Goal: Find specific page/section: Find specific page/section

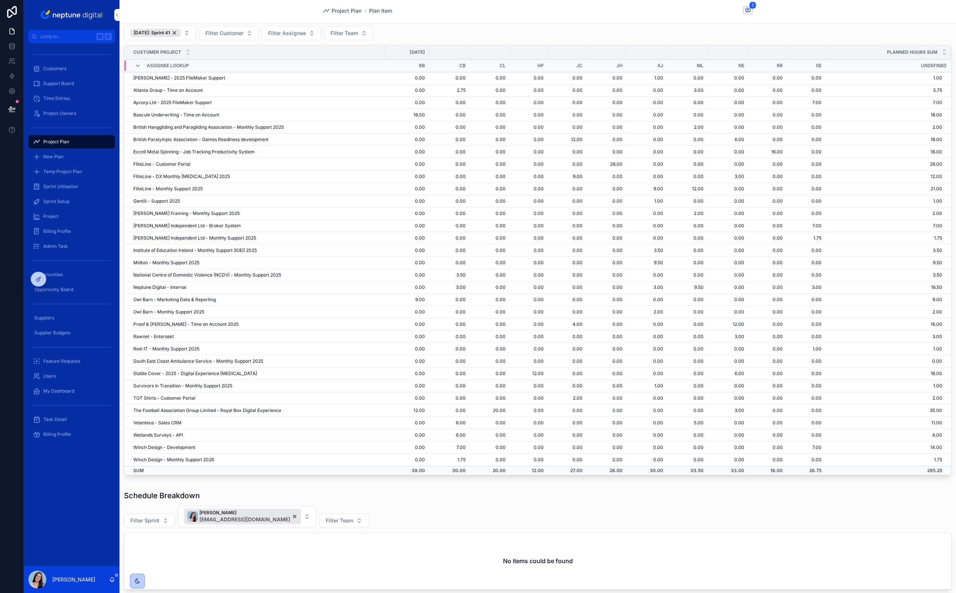
scroll to position [280, 0]
click at [162, 336] on td "Rawnet - Entersekt" at bounding box center [254, 334] width 261 height 12
click at [46, 68] on span "Customers" at bounding box center [54, 69] width 23 height 6
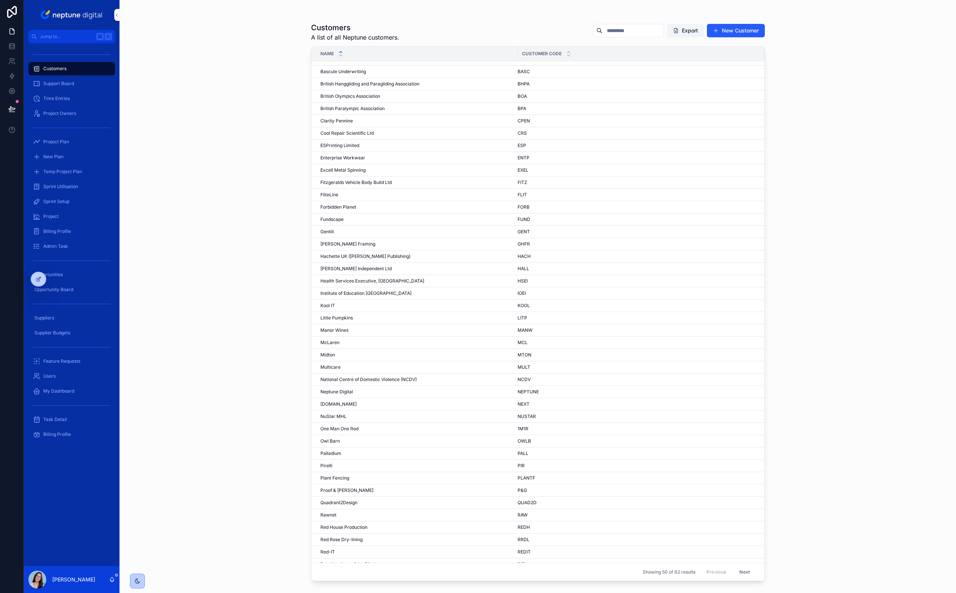
scroll to position [114, 0]
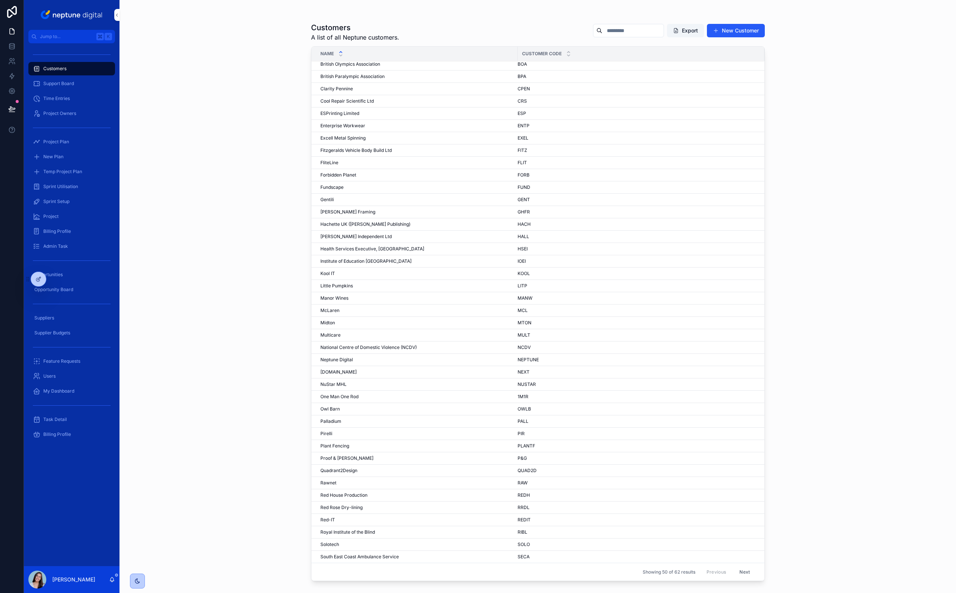
click at [329, 483] on span "Rawnet" at bounding box center [328, 483] width 16 height 6
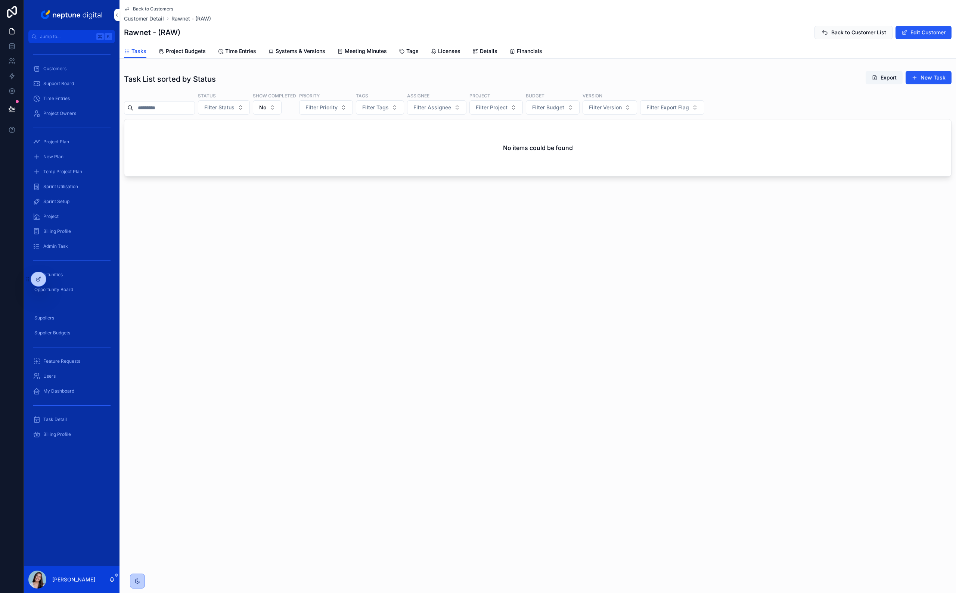
click at [179, 53] on span "Project Budgets" at bounding box center [186, 50] width 40 height 7
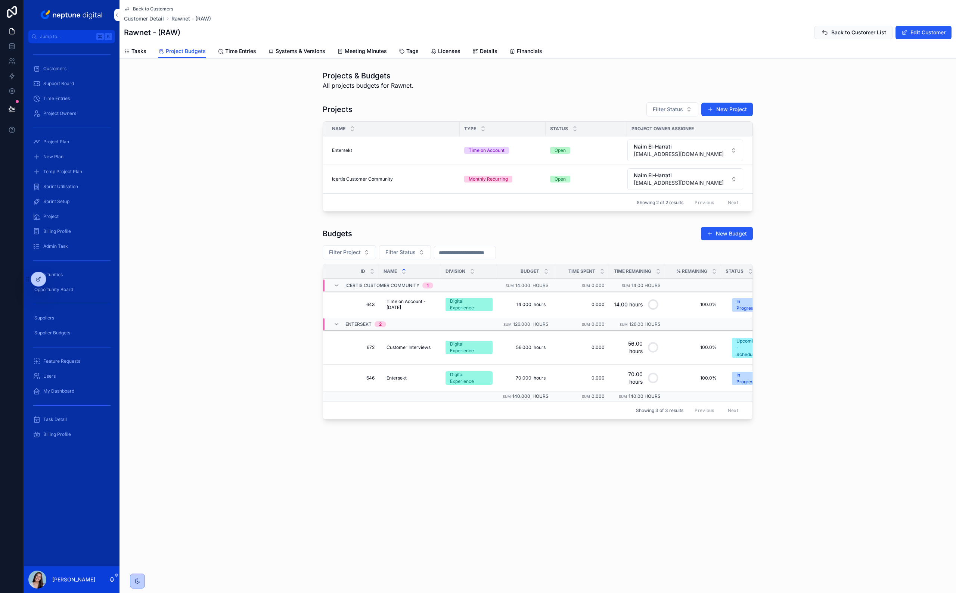
click at [269, 203] on div "Projects Filter Status New Project Name Type Status Project Owner Assignee Ente…" at bounding box center [538, 158] width 837 height 119
click at [63, 146] on div "Project Plan" at bounding box center [72, 142] width 78 height 12
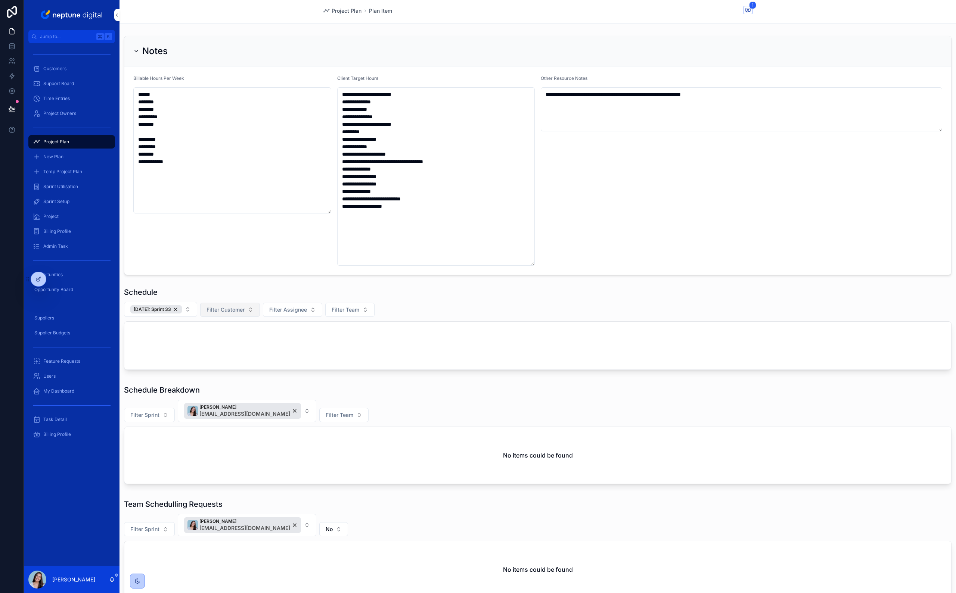
click at [225, 309] on span "Filter Customer" at bounding box center [226, 309] width 38 height 7
type input "*"
click at [235, 296] on div "Schedule" at bounding box center [538, 292] width 828 height 10
click at [332, 417] on span "Filter Team" at bounding box center [340, 415] width 28 height 7
drag, startPoint x: 304, startPoint y: 456, endPoint x: 303, endPoint y: 444, distance: 11.3
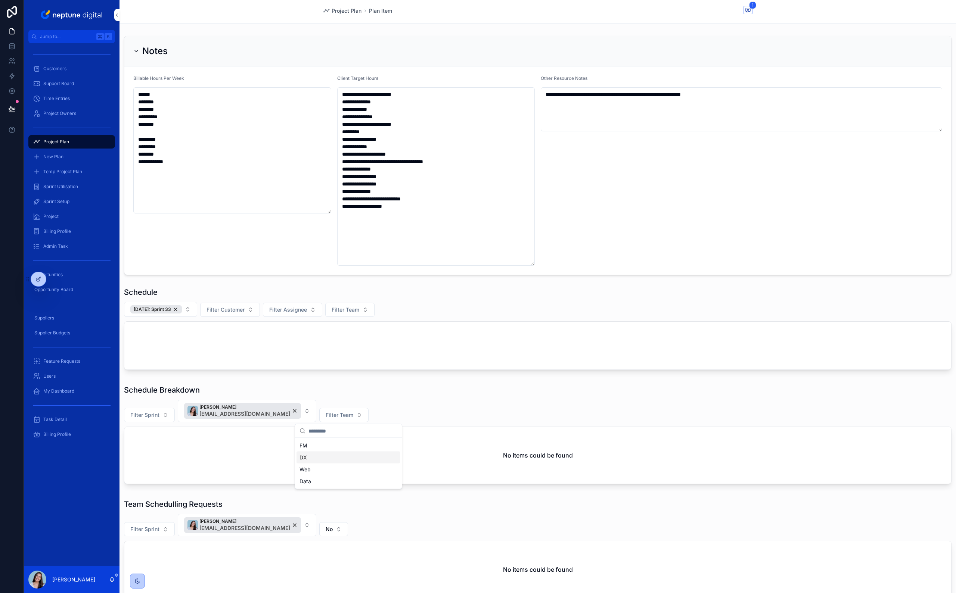
click at [304, 456] on div "DX" at bounding box center [349, 458] width 104 height 12
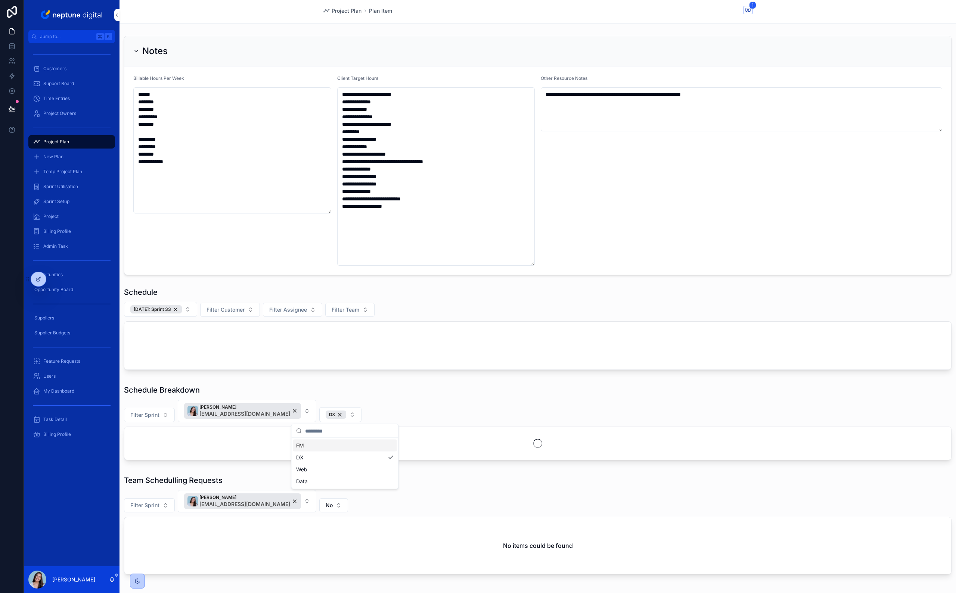
click at [300, 410] on div "[PERSON_NAME] [PERSON_NAME][EMAIL_ADDRESS][DOMAIN_NAME]" at bounding box center [242, 411] width 117 height 16
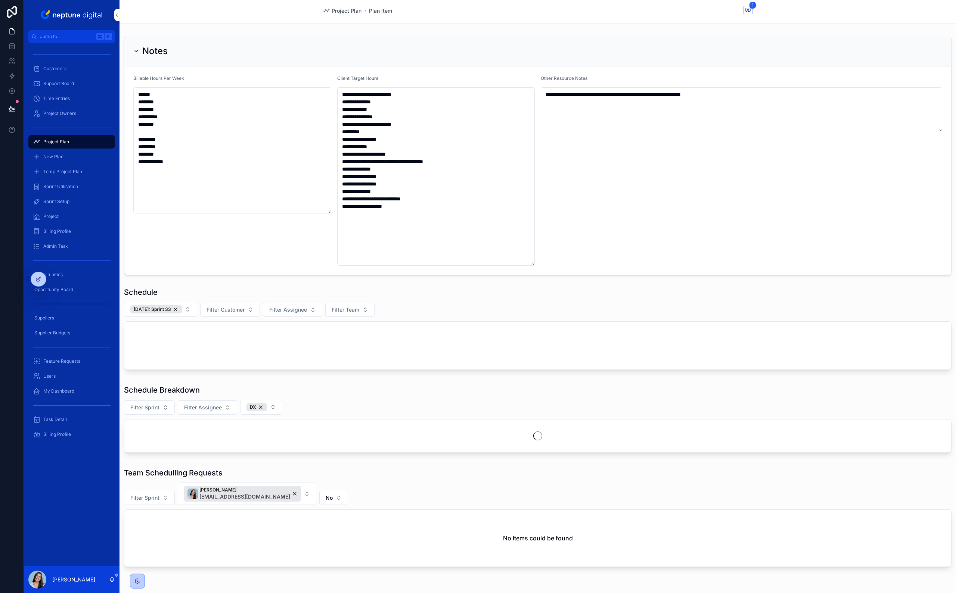
click at [311, 395] on div "Schedule Breakdown" at bounding box center [538, 390] width 828 height 10
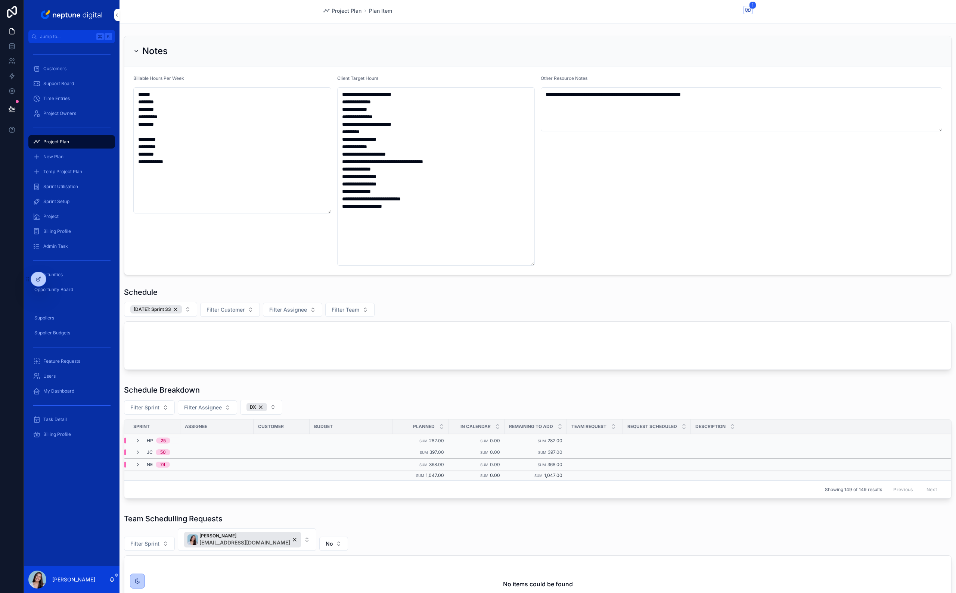
drag, startPoint x: 137, startPoint y: 462, endPoint x: 339, endPoint y: 404, distance: 210.5
click at [137, 462] on icon "scrollable content" at bounding box center [138, 465] width 6 height 6
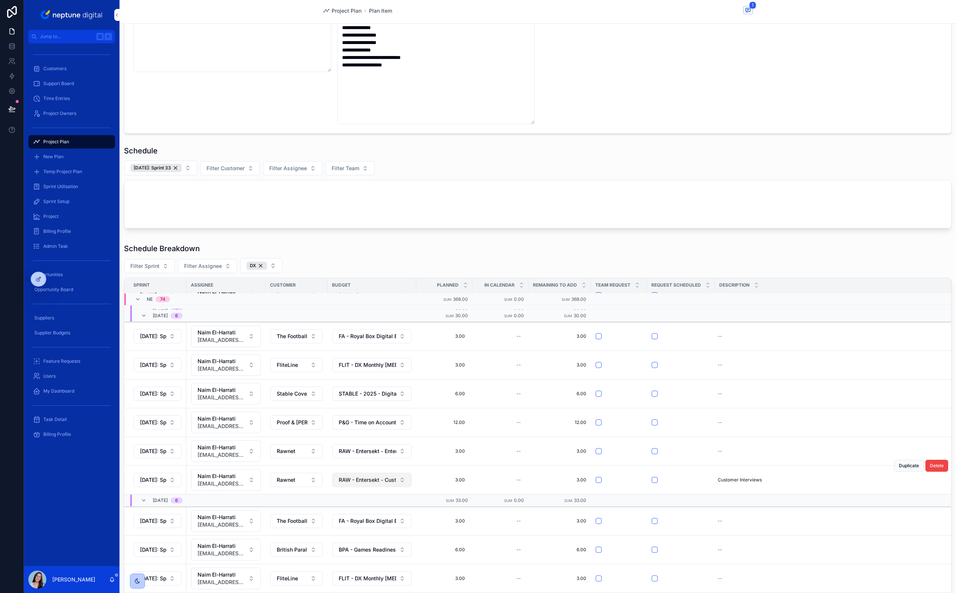
scroll to position [1754, 0]
click at [138, 298] on icon "scrollable content" at bounding box center [138, 300] width 6 height 6
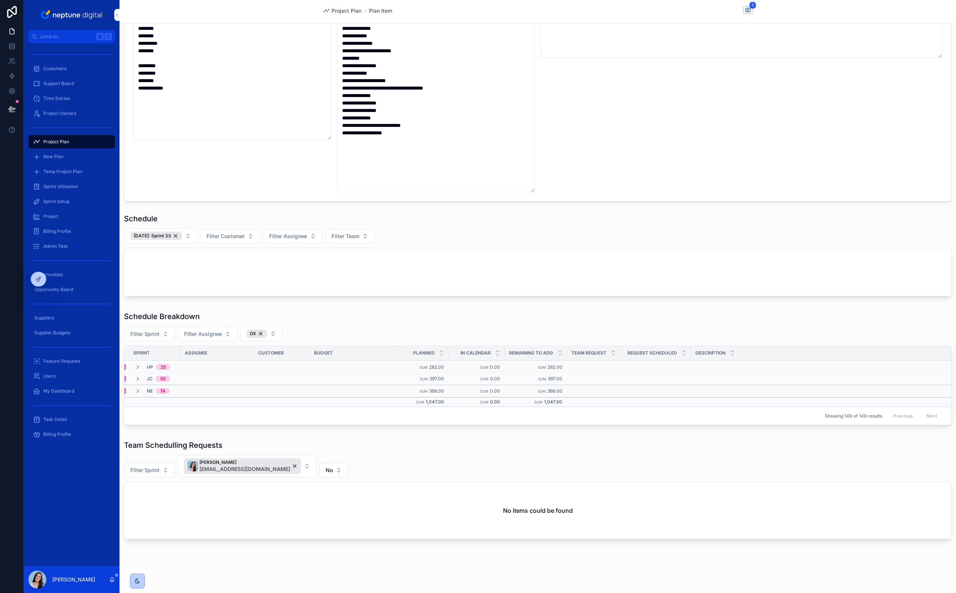
scroll to position [74, 0]
click at [137, 369] on icon "scrollable content" at bounding box center [138, 367] width 6 height 6
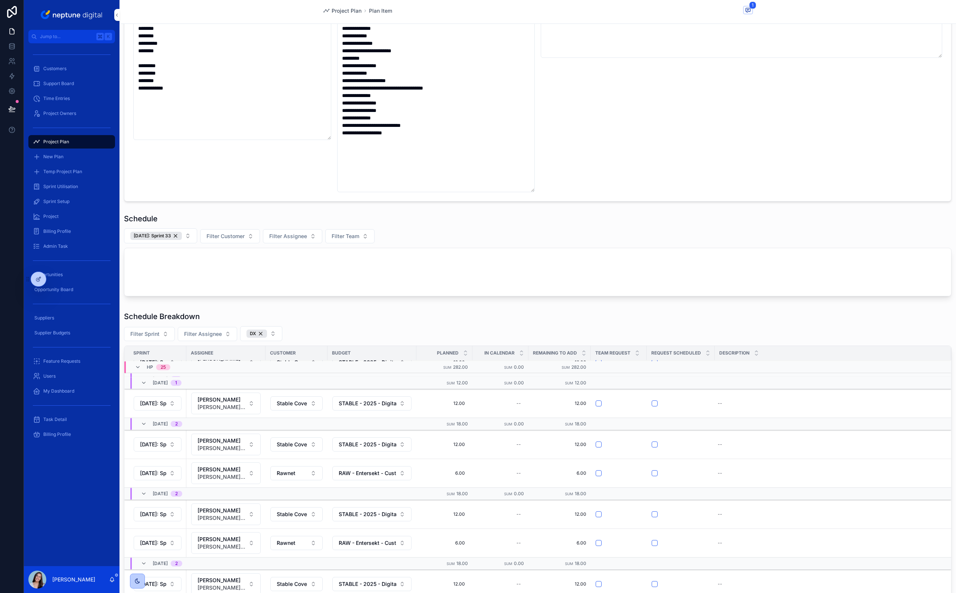
scroll to position [664, 0]
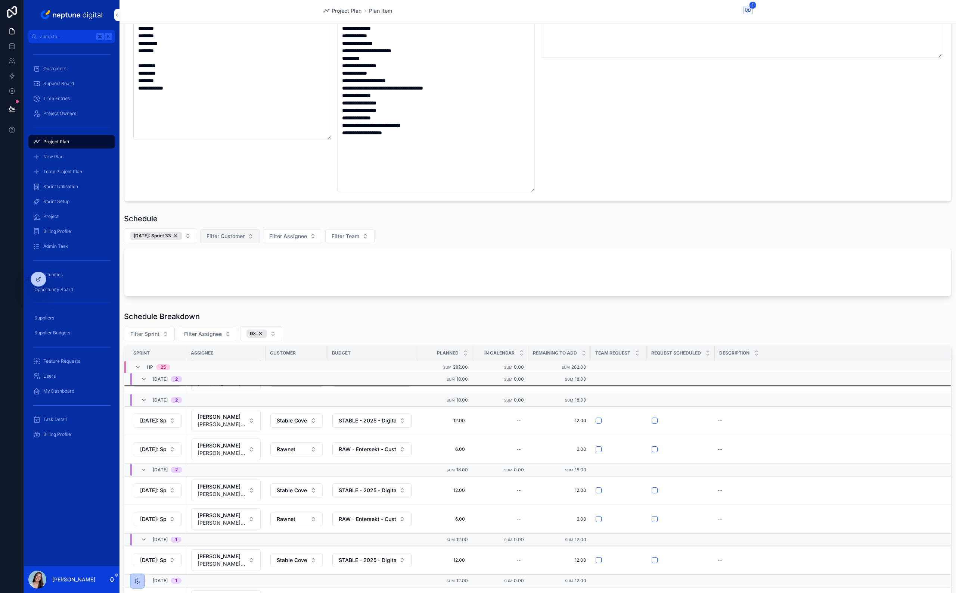
click at [239, 239] on span "Filter Customer" at bounding box center [226, 236] width 38 height 7
type input "*****"
drag, startPoint x: 220, startPoint y: 266, endPoint x: 192, endPoint y: 246, distance: 34.1
click at [220, 266] on span "Winch Design" at bounding box center [204, 266] width 34 height 7
click at [181, 235] on div "[DATE]: Sprint 33" at bounding box center [156, 236] width 52 height 8
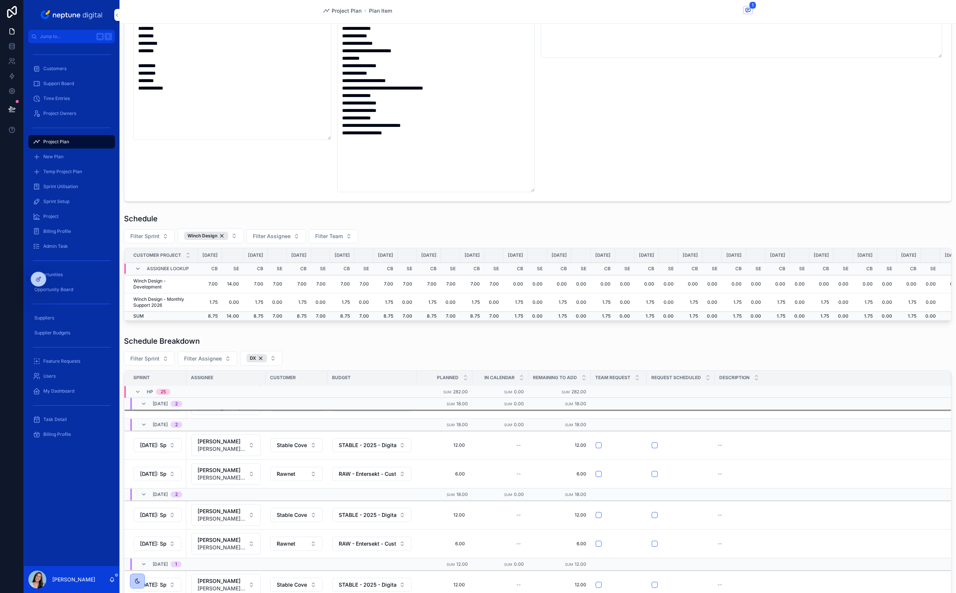
click at [280, 212] on div "Schedule Filter Sprint Winch Design Filter Assignee Filter Team Customer Projec…" at bounding box center [538, 269] width 837 height 117
